Goal: Find specific page/section: Find specific page/section

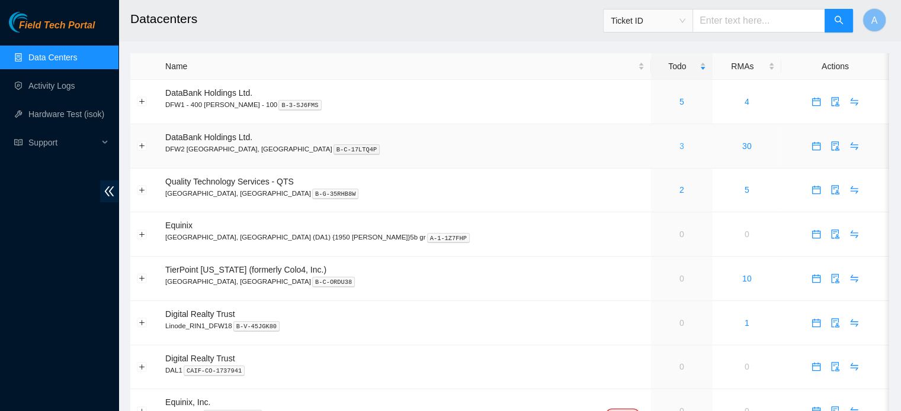
click at [657, 146] on div "3" at bounding box center [681, 146] width 49 height 13
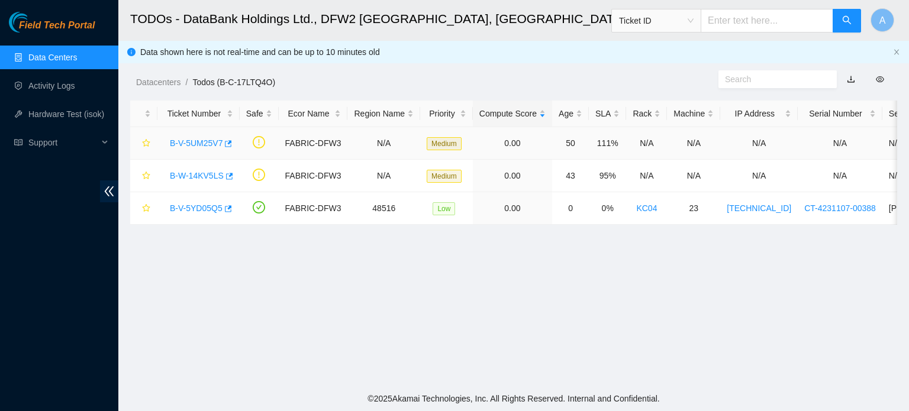
click at [597, 146] on td "111%" at bounding box center [607, 143] width 37 height 33
click at [77, 57] on link "Data Centers" at bounding box center [52, 57] width 49 height 9
